Goal: Information Seeking & Learning: Learn about a topic

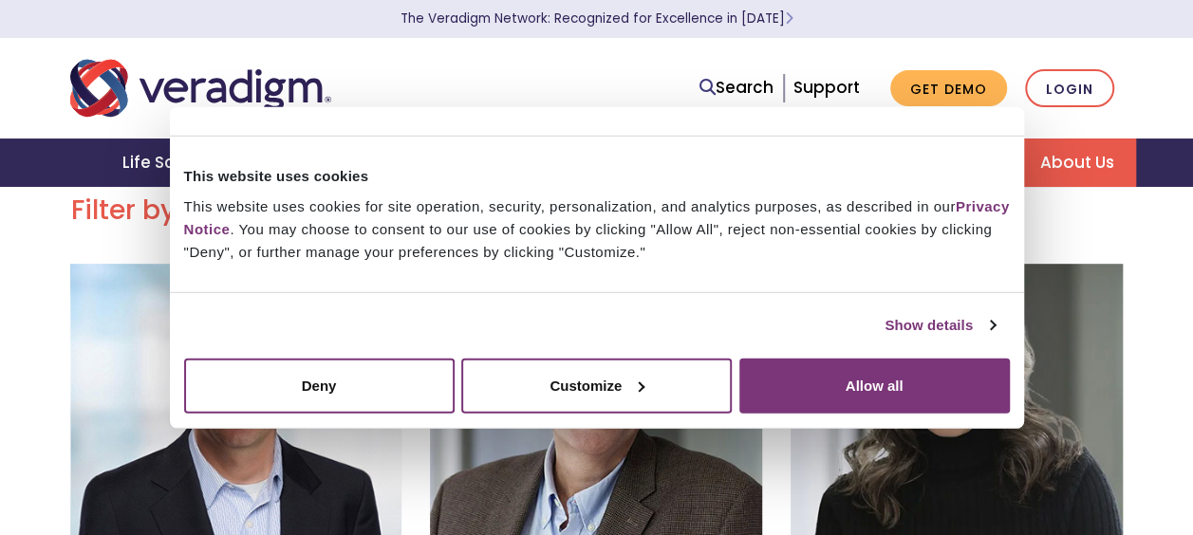
scroll to position [936, 0]
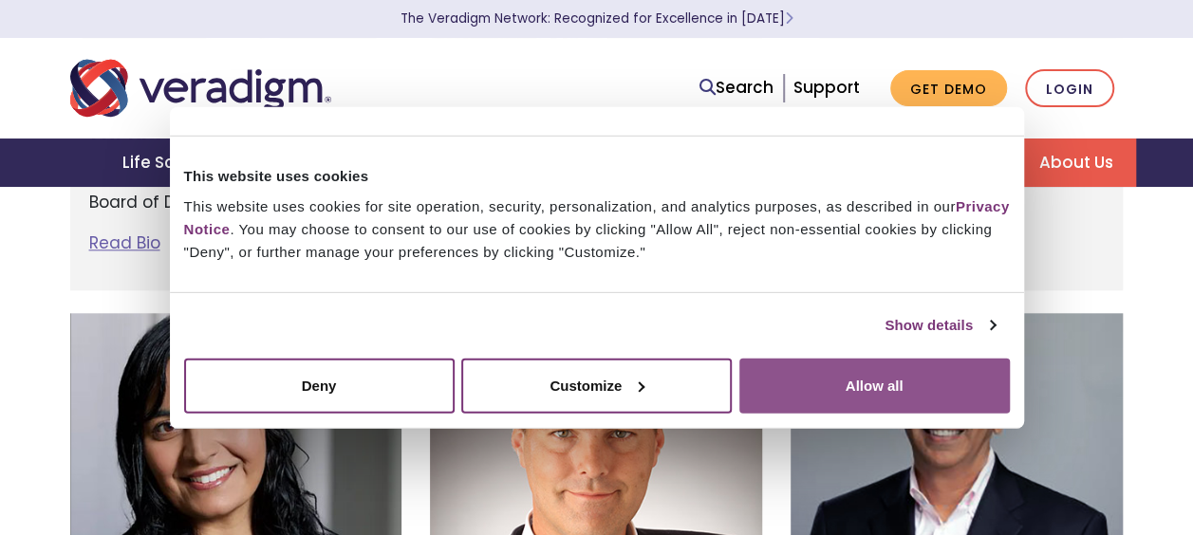
click at [974, 382] on button "Allow all" at bounding box center [874, 385] width 270 height 55
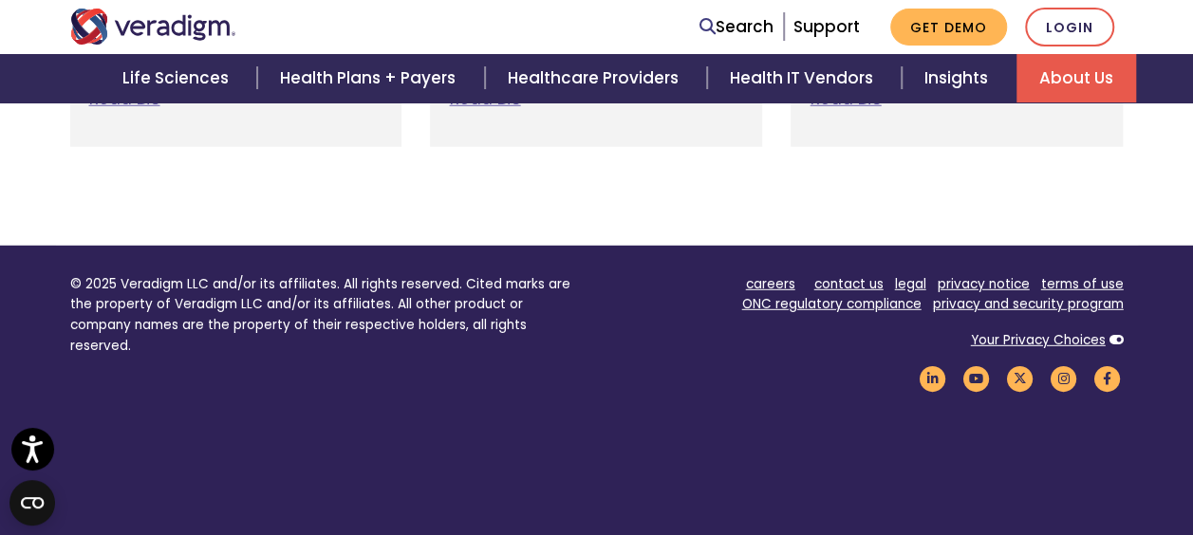
scroll to position [2567, 0]
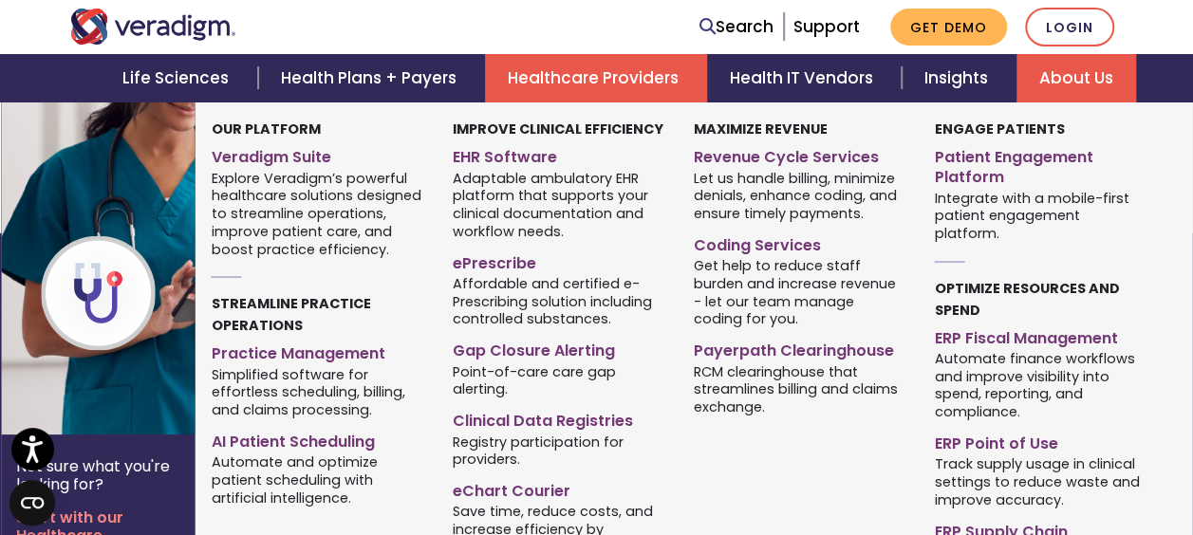
click at [618, 91] on link "Healthcare Providers" at bounding box center [596, 78] width 222 height 48
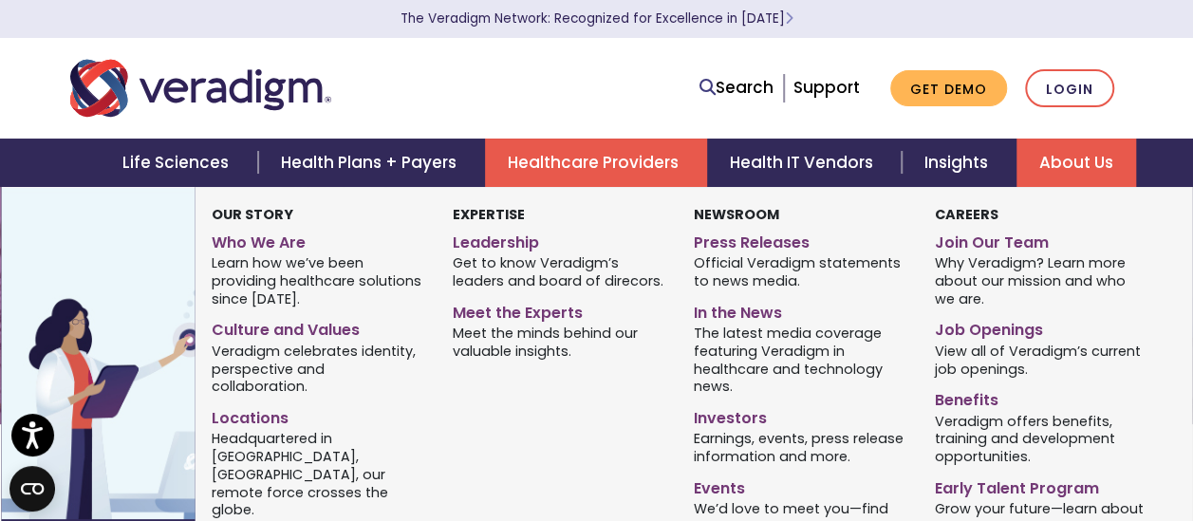
click at [1068, 158] on link "About Us" at bounding box center [1076, 163] width 120 height 48
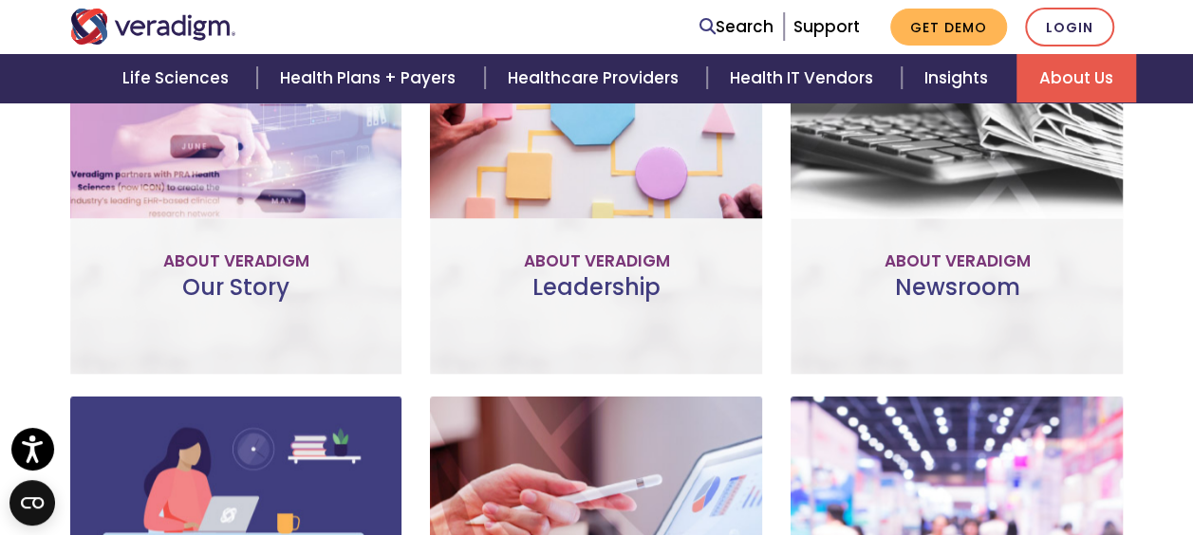
scroll to position [942, 0]
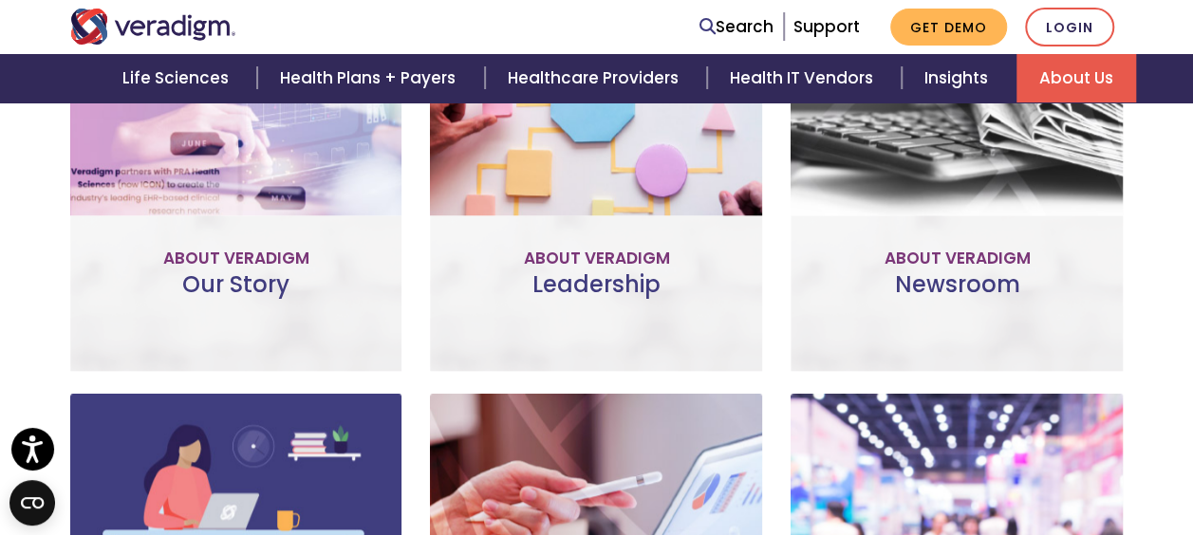
click at [673, 288] on div "Leadership The committed professionals who make up our Veradigm leadership team…" at bounding box center [596, 164] width 332 height 414
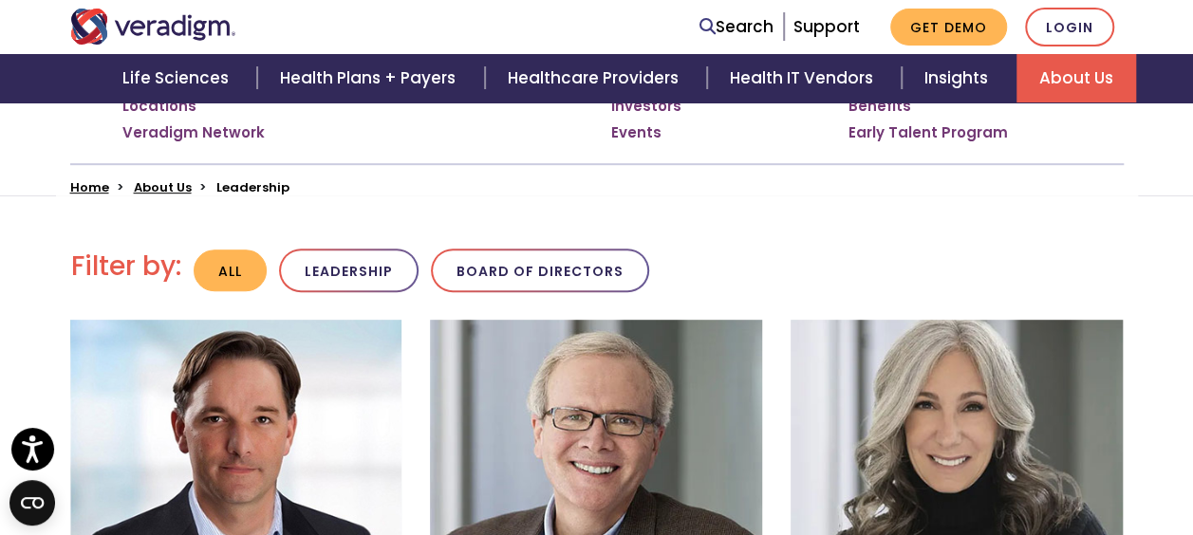
scroll to position [380, 0]
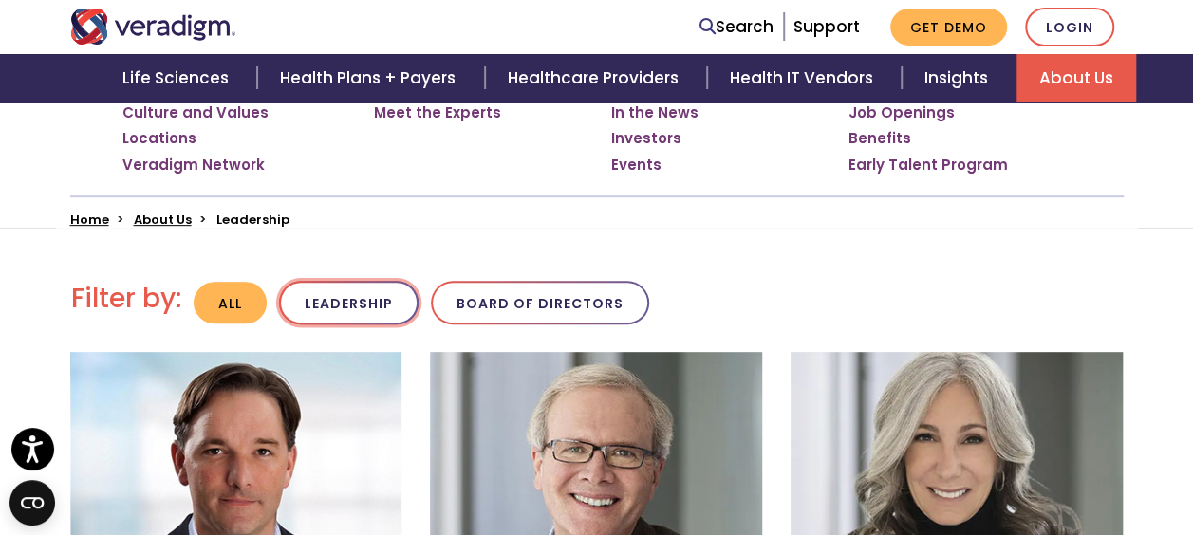
click at [356, 300] on button "Leadership" at bounding box center [348, 303] width 139 height 45
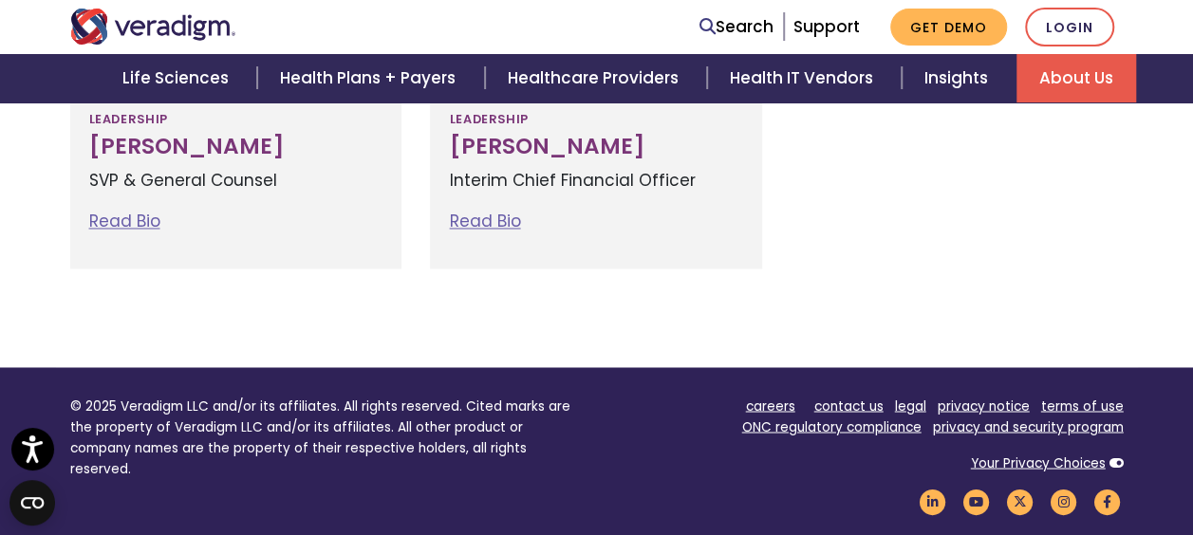
scroll to position [1460, 0]
